Goal: Information Seeking & Learning: Check status

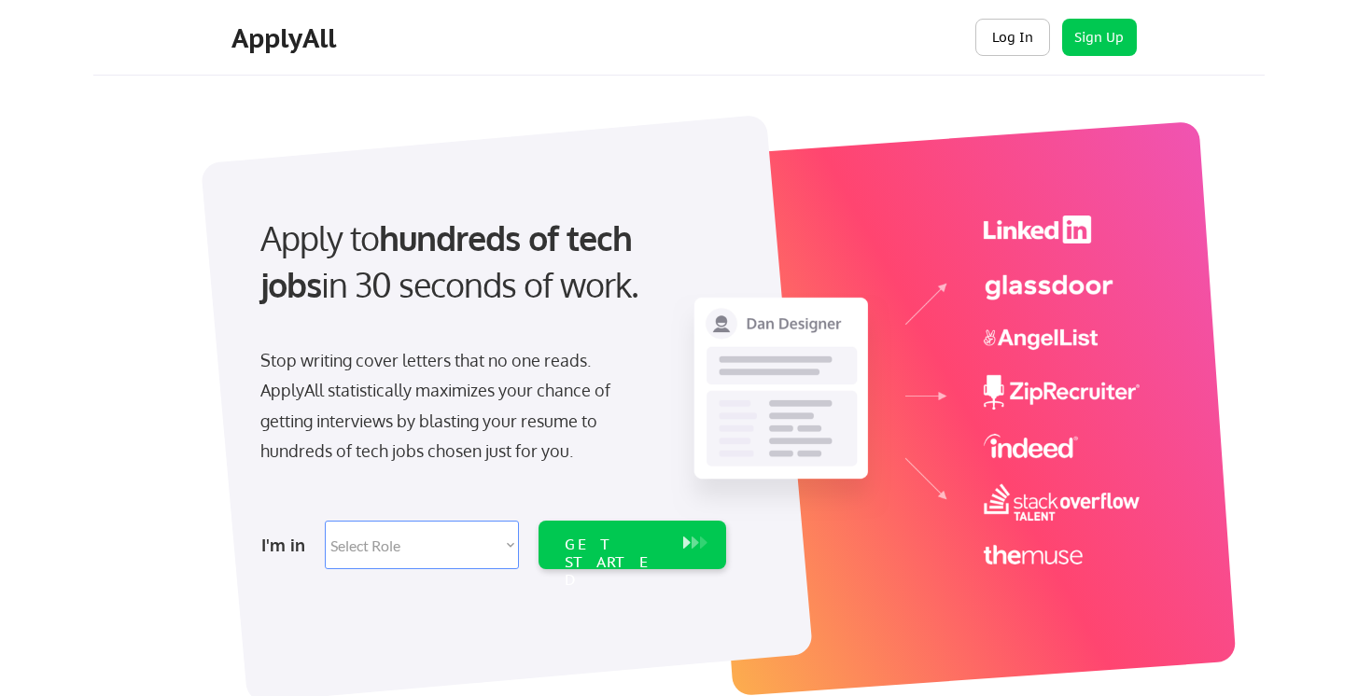
click at [1032, 41] on button "Log In" at bounding box center [1013, 37] width 75 height 37
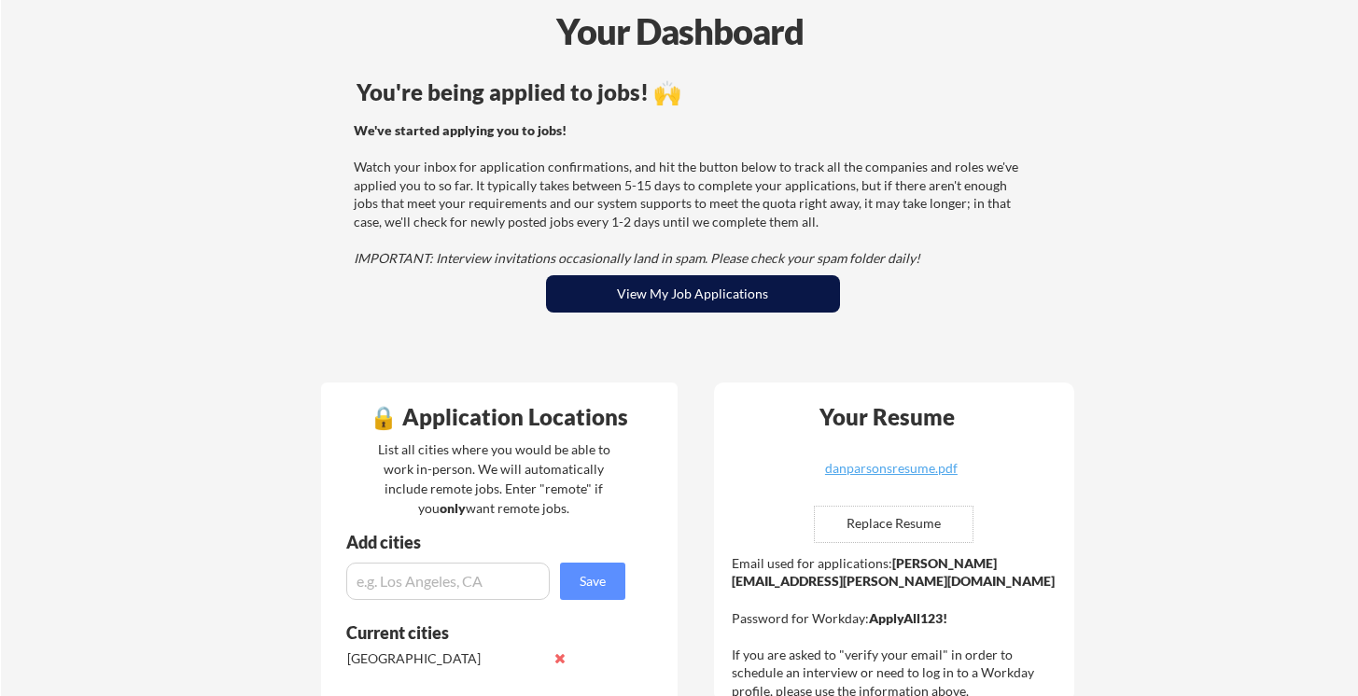
scroll to position [92, 0]
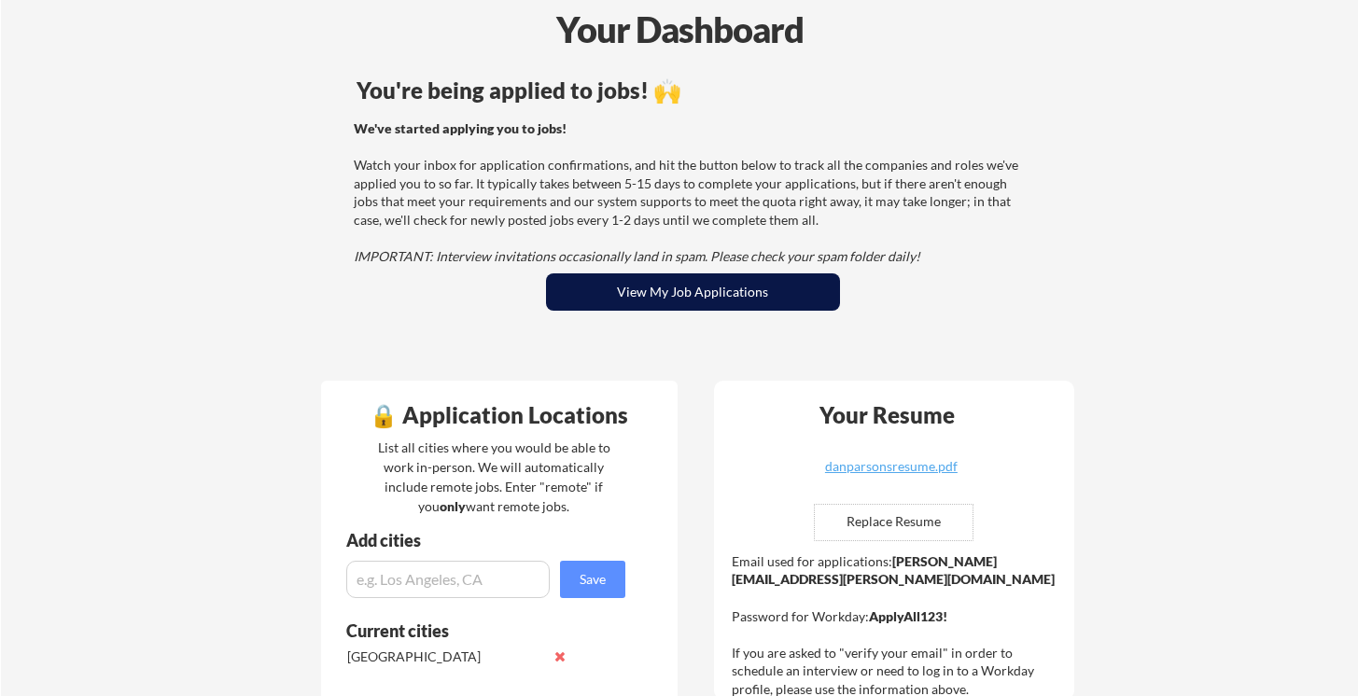
click at [751, 308] on button "View My Job Applications" at bounding box center [693, 292] width 294 height 37
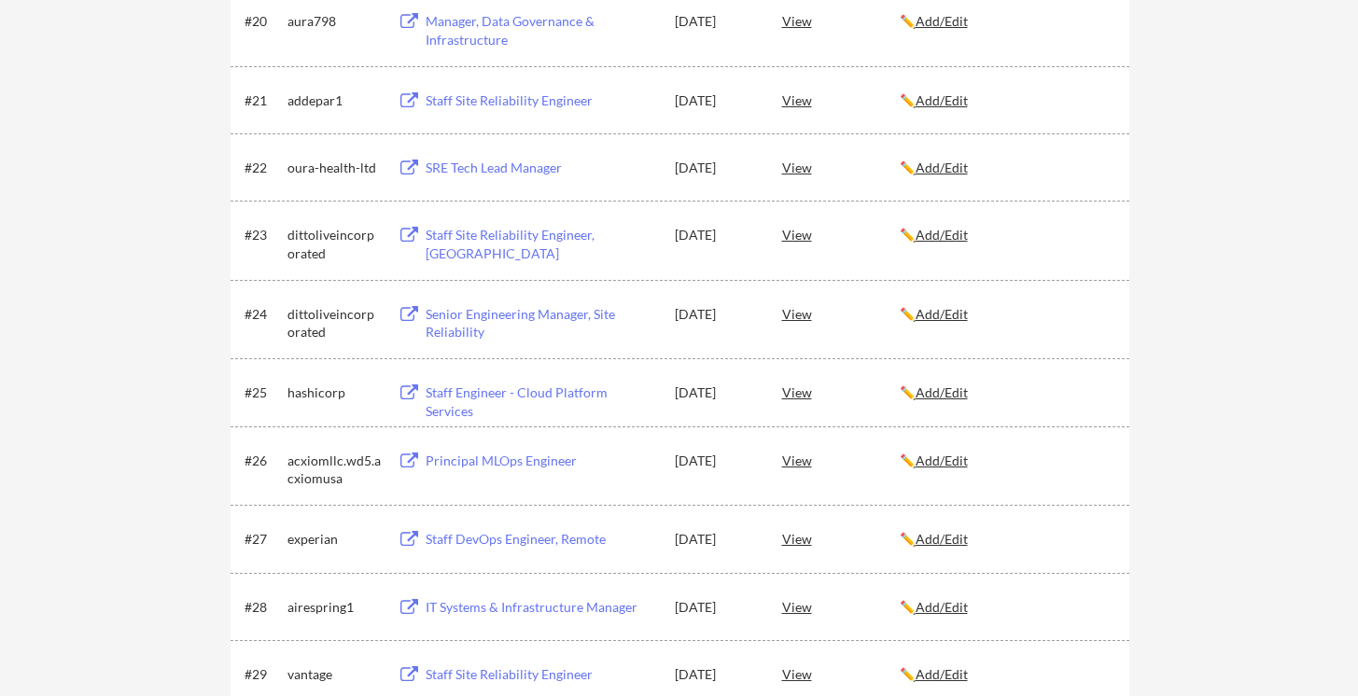
scroll to position [1766, 0]
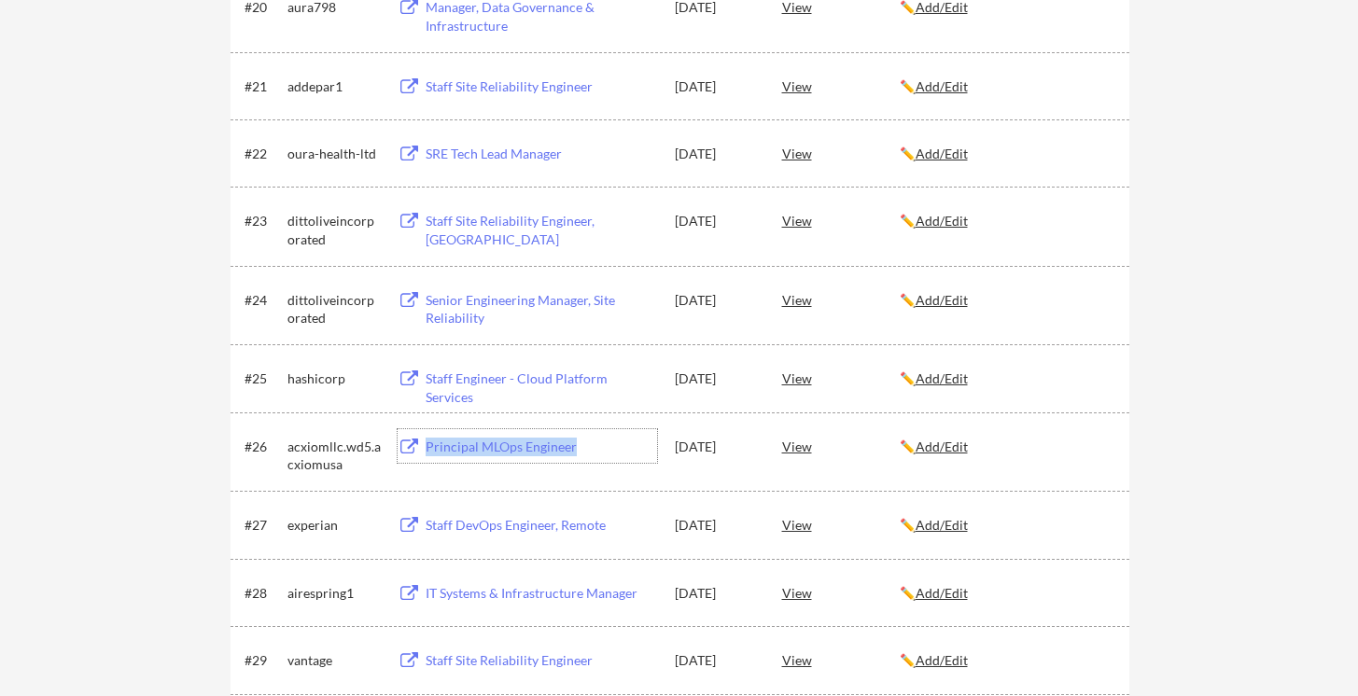
drag, startPoint x: 583, startPoint y: 445, endPoint x: 427, endPoint y: 447, distance: 155.9
click at [427, 447] on div "Principal MLOps Engineer" at bounding box center [542, 447] width 232 height 19
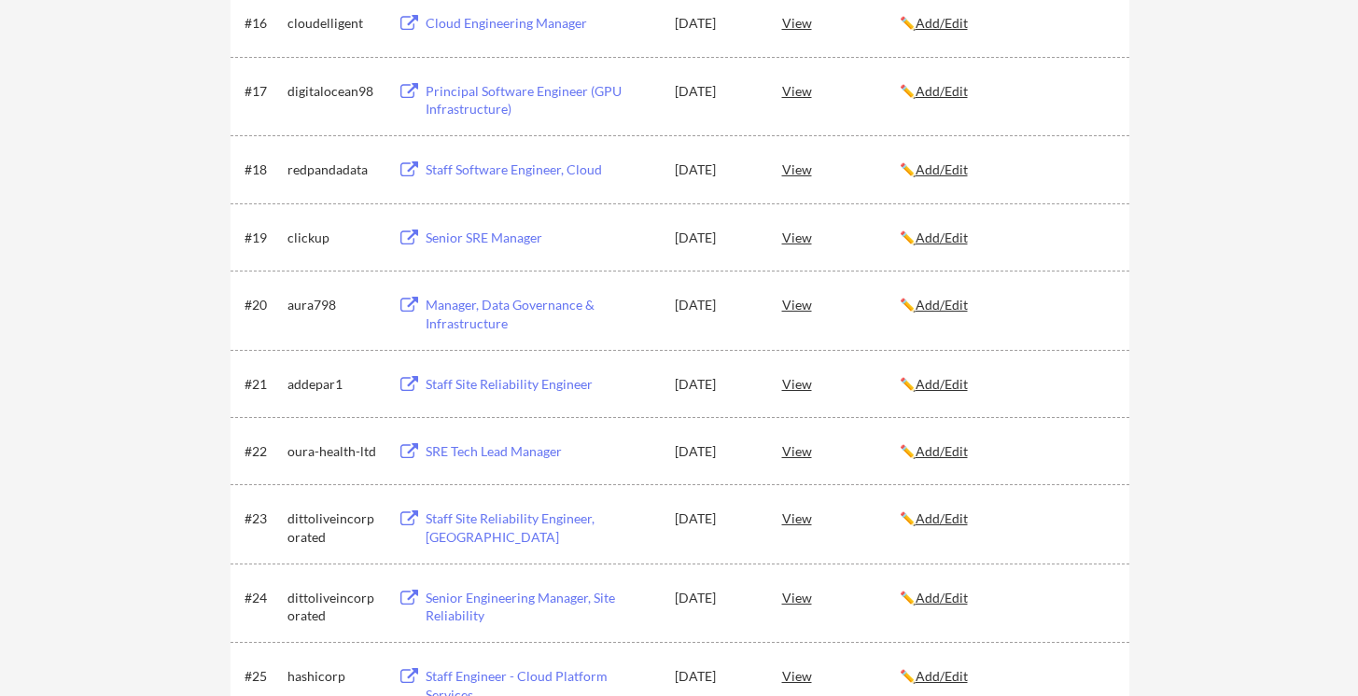
scroll to position [1466, 0]
click at [526, 389] on div "Staff Site Reliability Engineer" at bounding box center [542, 387] width 232 height 19
click at [799, 386] on div "View" at bounding box center [841, 387] width 118 height 34
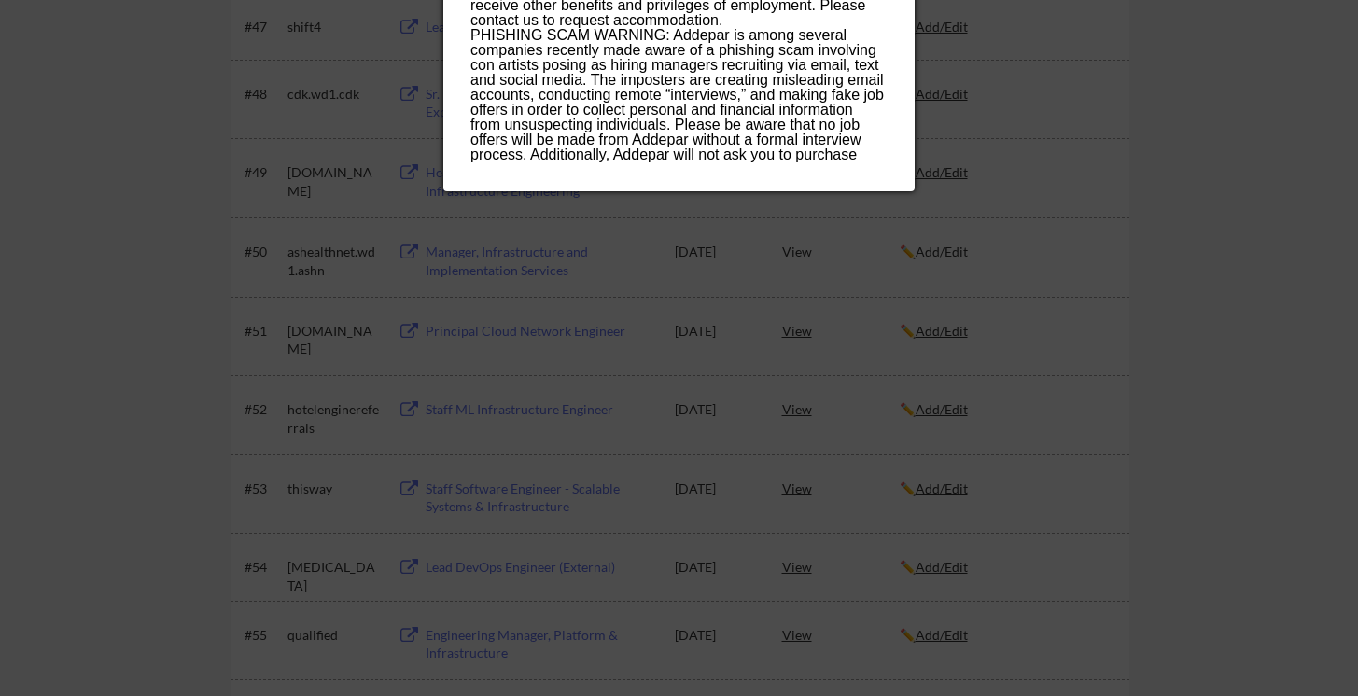
scroll to position [3751, 0]
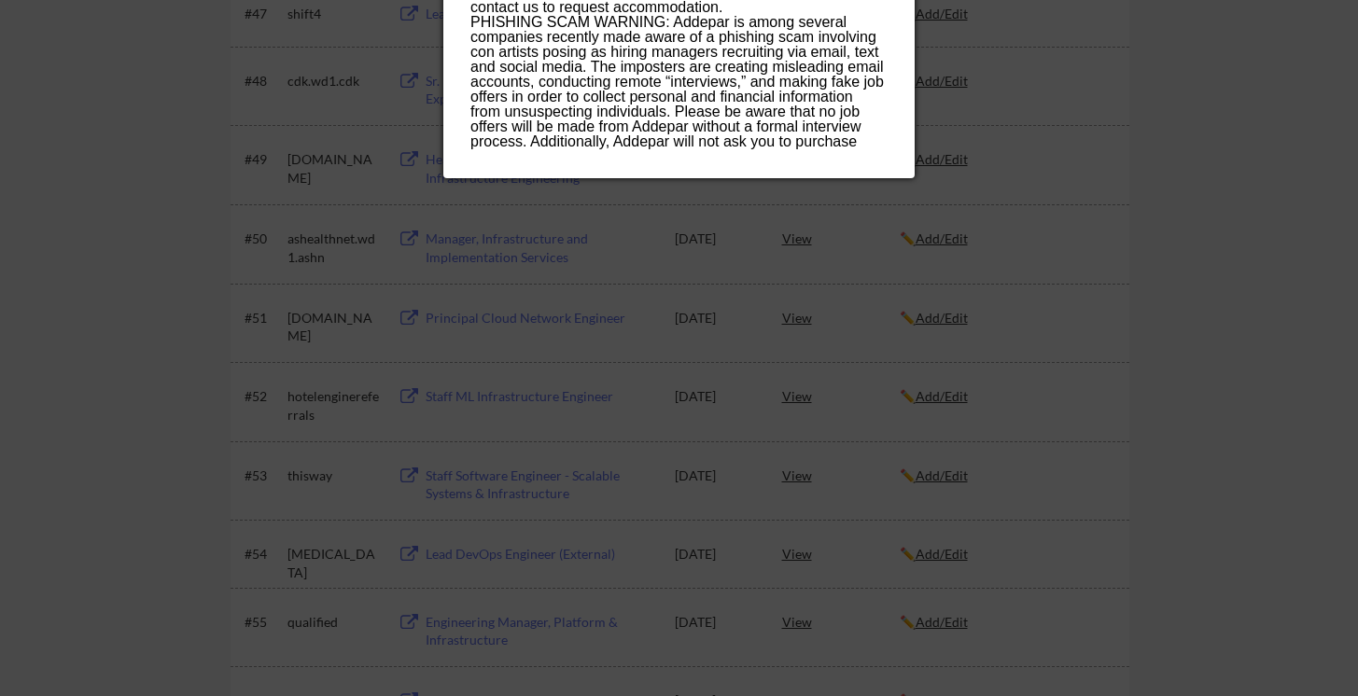
click at [141, 293] on div at bounding box center [679, 348] width 1358 height 696
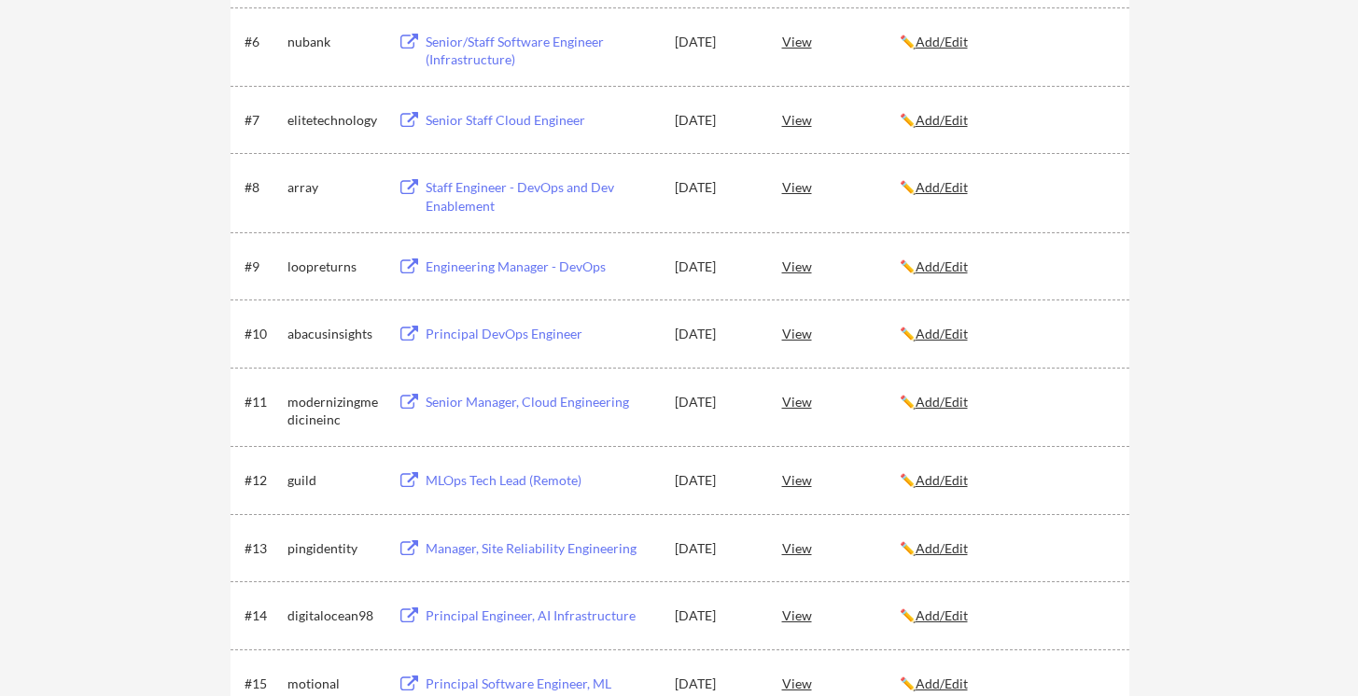
scroll to position [724, 0]
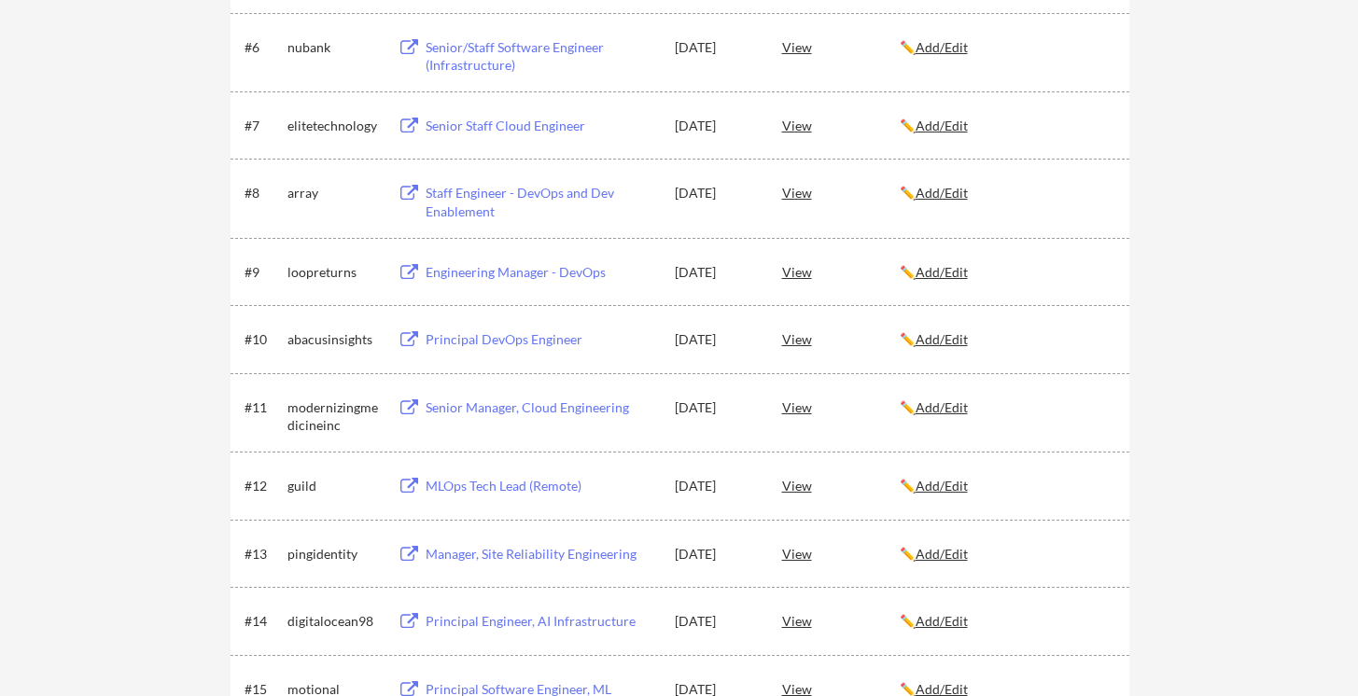
click at [569, 416] on div "Senior Manager, Cloud Engineering" at bounding box center [539, 407] width 236 height 34
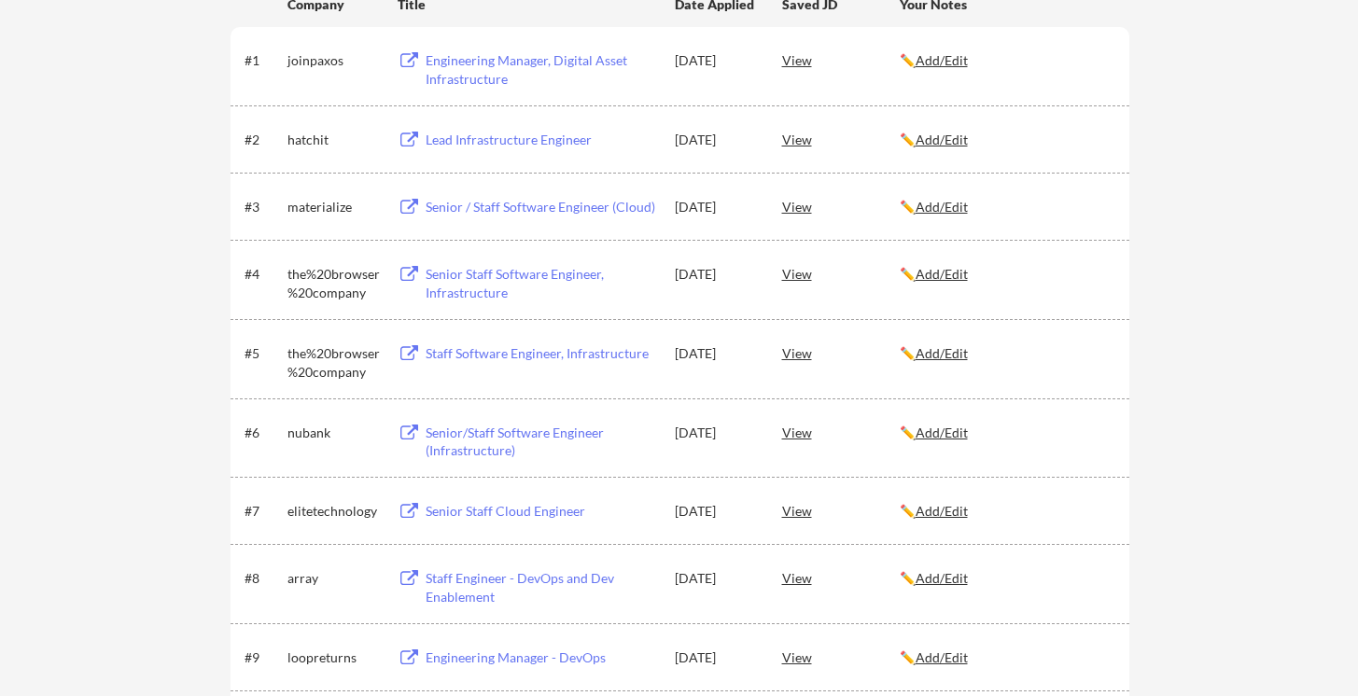
scroll to position [339, 0]
click at [498, 514] on div "Senior Staff Cloud Engineer" at bounding box center [542, 510] width 232 height 19
click at [478, 440] on div "Senior/Staff Software Engineer (Infrastructure)" at bounding box center [542, 441] width 232 height 36
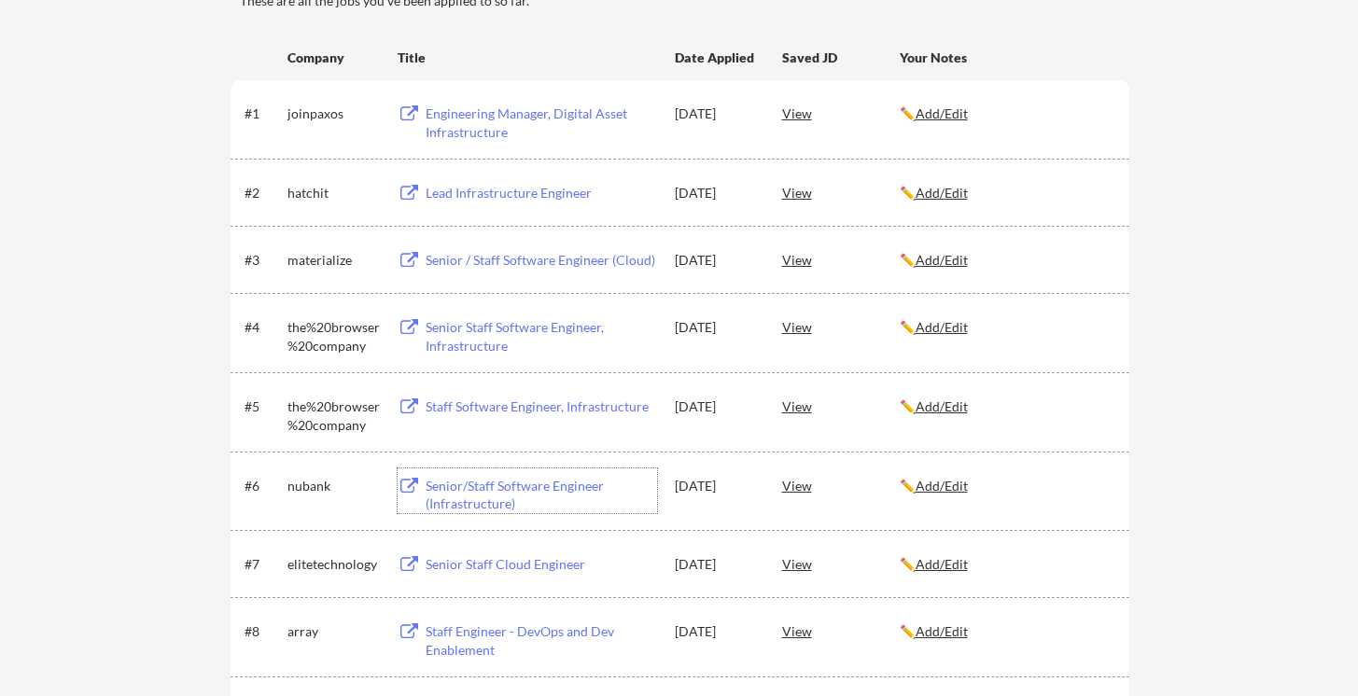
scroll to position [254, 0]
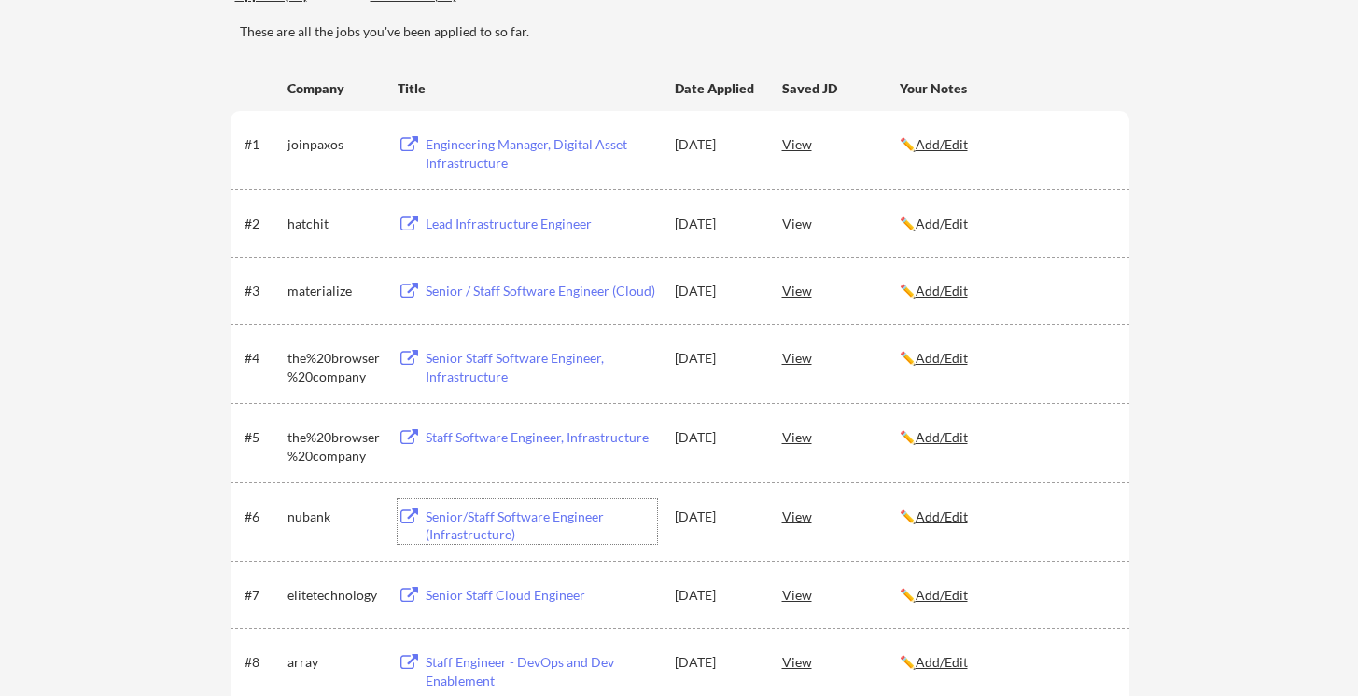
click at [446, 228] on div "Lead Infrastructure Engineer" at bounding box center [542, 224] width 232 height 19
click at [530, 141] on div "Engineering Manager, Digital Asset Infrastructure" at bounding box center [542, 153] width 232 height 36
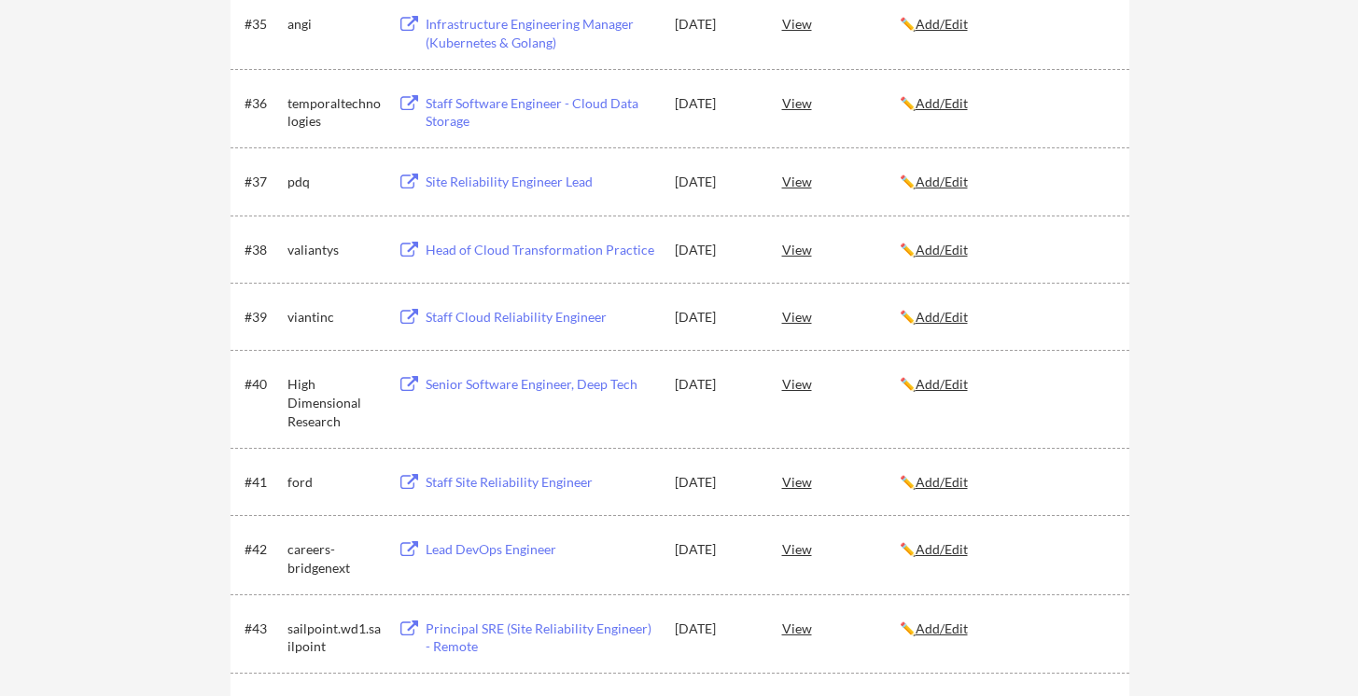
scroll to position [2850, 0]
